Goal: Task Accomplishment & Management: Manage account settings

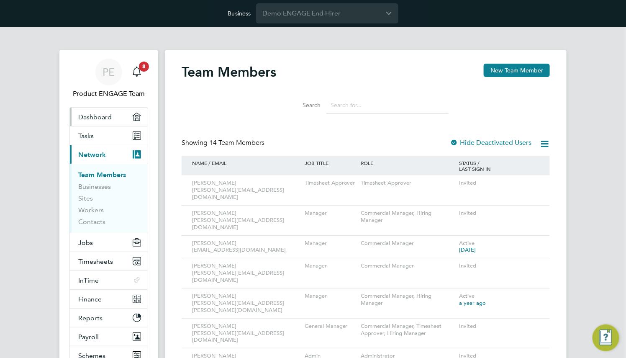
click at [111, 113] on span "Dashboard" at bounding box center [94, 117] width 33 height 8
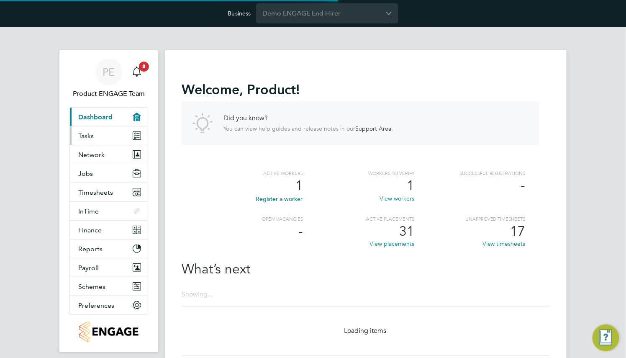
click at [112, 136] on link "Tasks" at bounding box center [109, 135] width 78 height 18
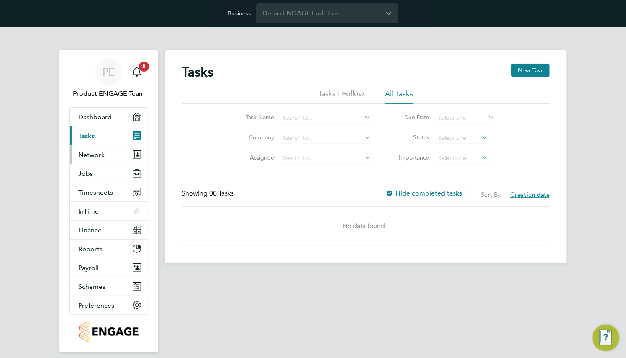
click at [110, 159] on button "Network" at bounding box center [109, 154] width 78 height 18
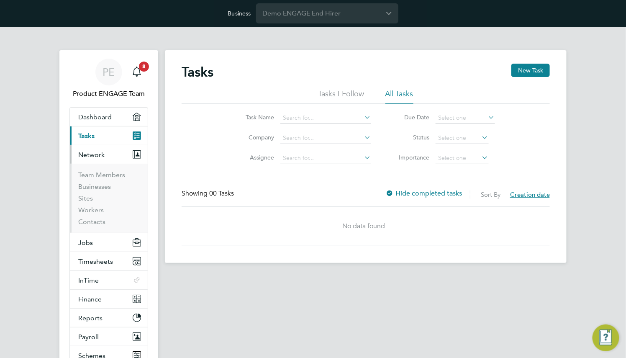
click at [108, 169] on ul "Team Members Businesses Sites Workers Contacts" at bounding box center [109, 198] width 78 height 69
click at [109, 174] on link "Team Members" at bounding box center [101, 175] width 47 height 8
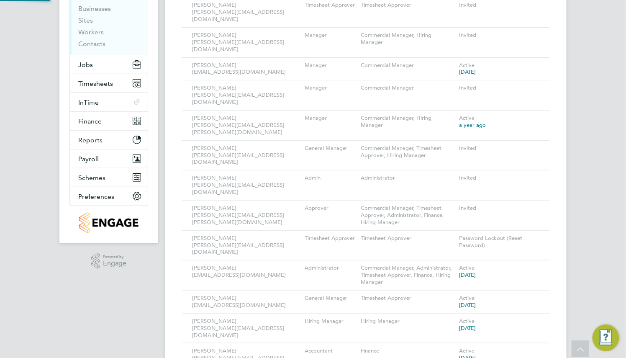
scroll to position [183, 0]
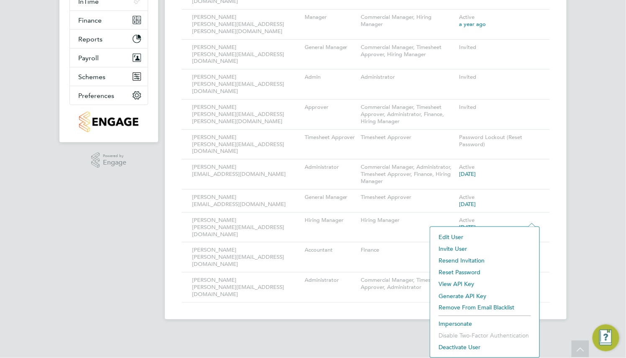
click at [457, 321] on li "Impersonate" at bounding box center [484, 324] width 101 height 12
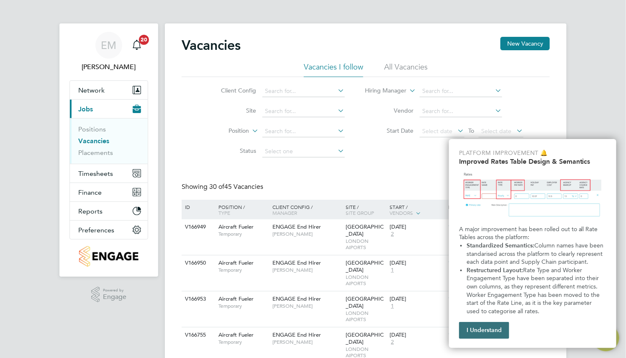
click at [484, 334] on button "I Understand" at bounding box center [484, 330] width 50 height 17
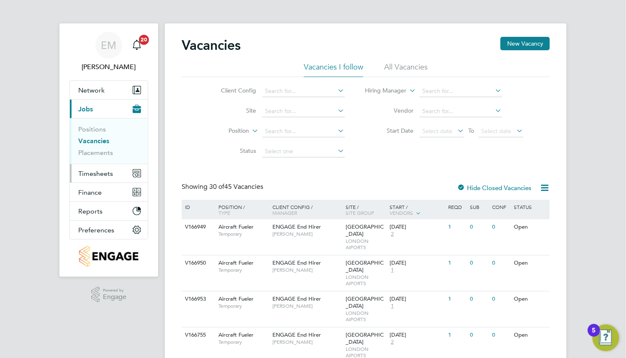
click at [91, 175] on span "Timesheets" at bounding box center [95, 173] width 35 height 8
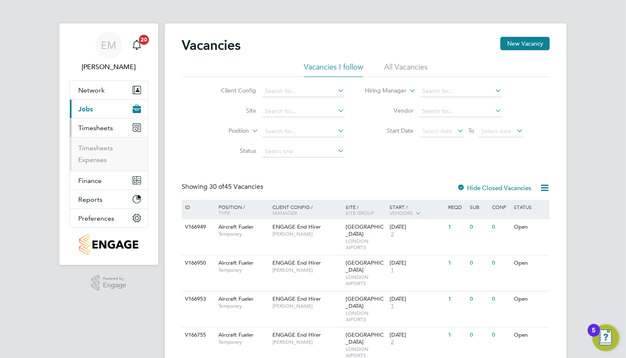
click at [97, 153] on li "Timesheets" at bounding box center [109, 150] width 63 height 12
click at [97, 152] on link "Timesheets" at bounding box center [95, 148] width 35 height 8
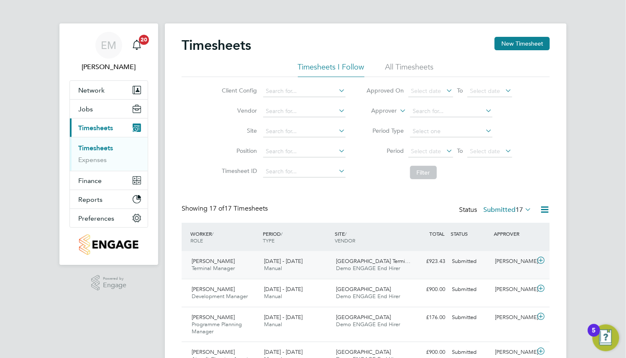
click at [316, 254] on div "18 - 24 Aug 2025 Manual" at bounding box center [297, 264] width 72 height 21
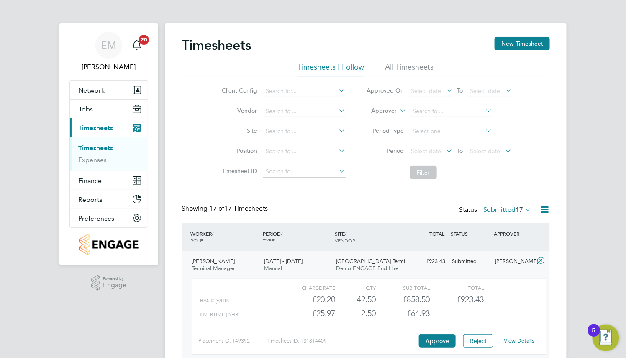
click at [517, 343] on link "View Details" at bounding box center [519, 340] width 31 height 7
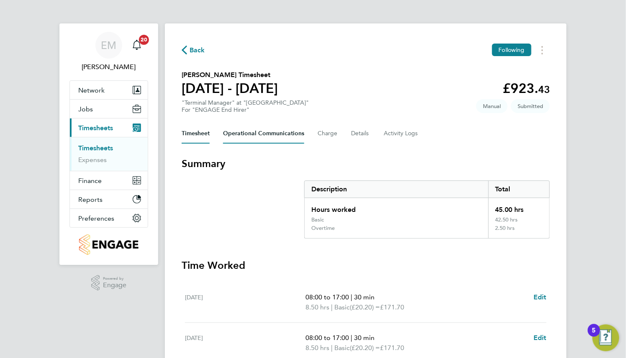
click at [264, 136] on Communications-tab "Operational Communications" at bounding box center [263, 133] width 81 height 20
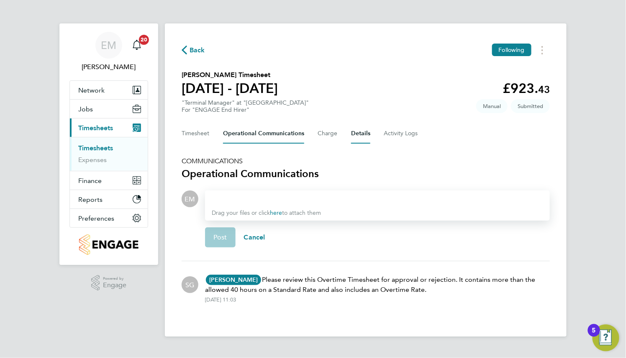
click at [351, 140] on button "Details" at bounding box center [360, 133] width 19 height 20
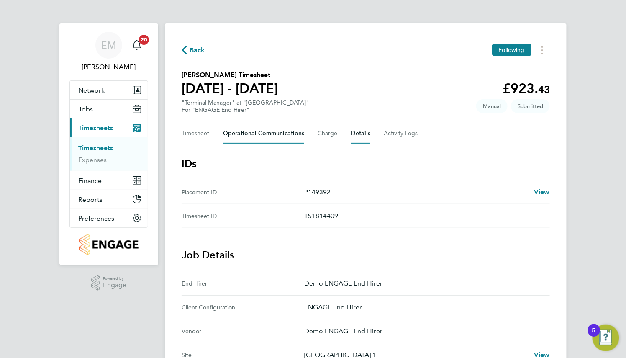
click at [272, 139] on Communications-tab "Operational Communications" at bounding box center [263, 133] width 81 height 20
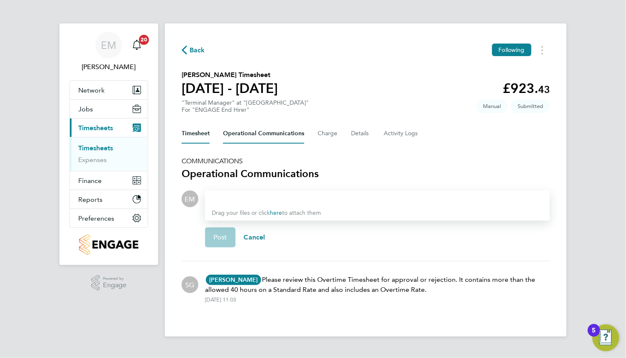
click at [200, 135] on button "Timesheet" at bounding box center [196, 133] width 28 height 20
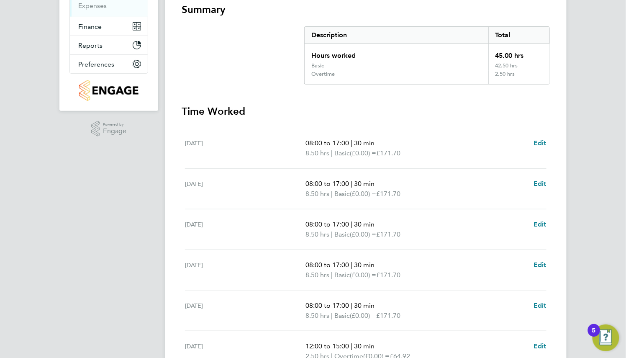
scroll to position [272, 0]
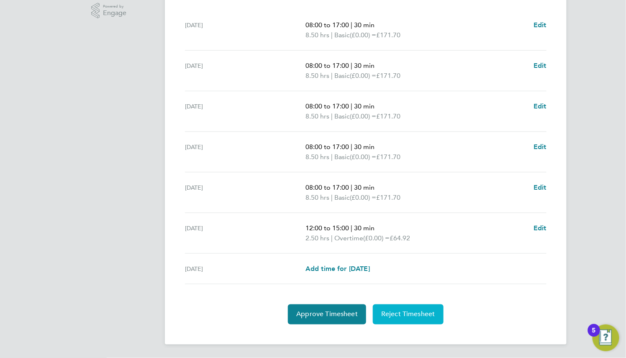
click at [386, 316] on span "Reject Timesheet" at bounding box center [408, 314] width 54 height 8
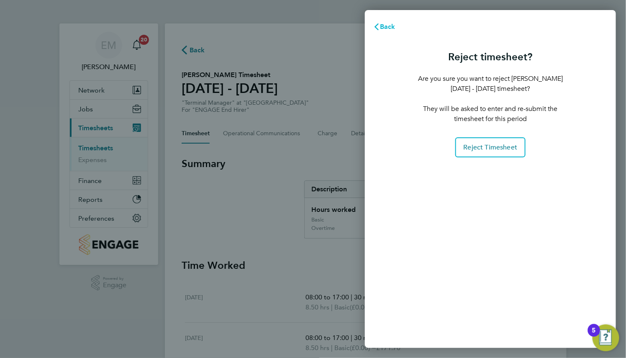
click at [390, 28] on span "Back" at bounding box center [387, 27] width 15 height 8
